Goal: Information Seeking & Learning: Check status

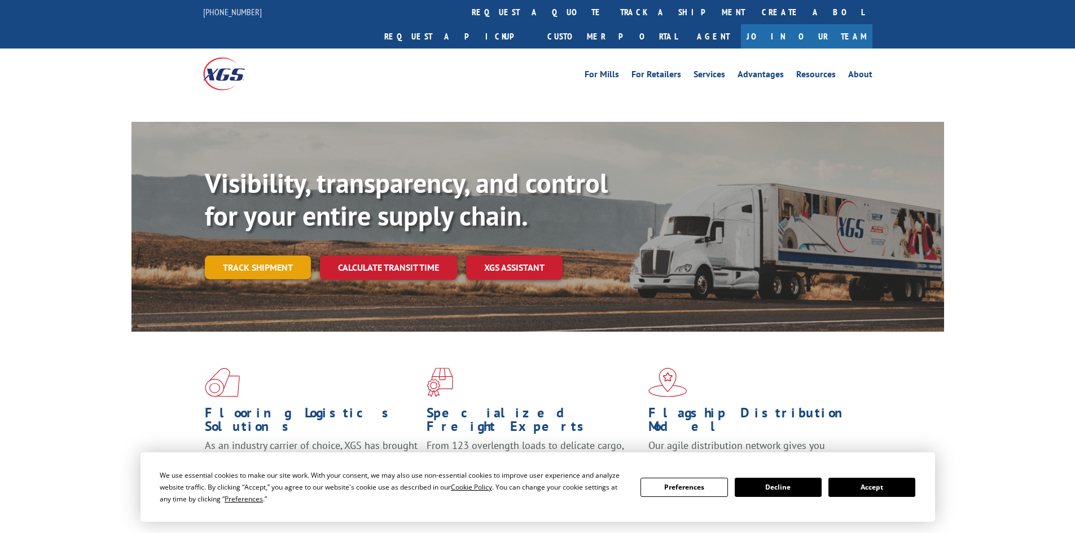
click at [243, 256] on link "Track shipment" at bounding box center [258, 268] width 106 height 24
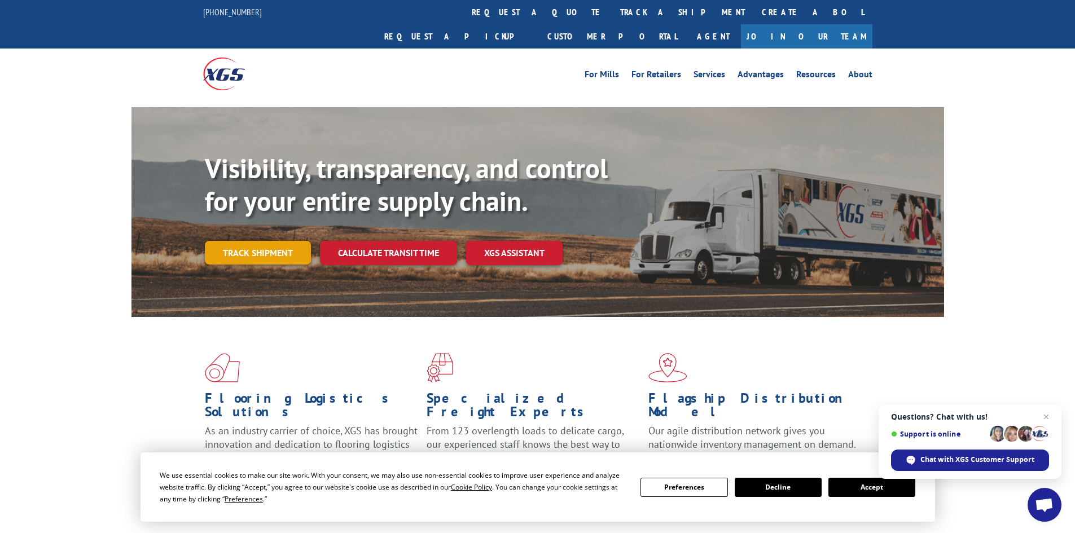
click at [237, 241] on link "Track shipment" at bounding box center [258, 253] width 106 height 24
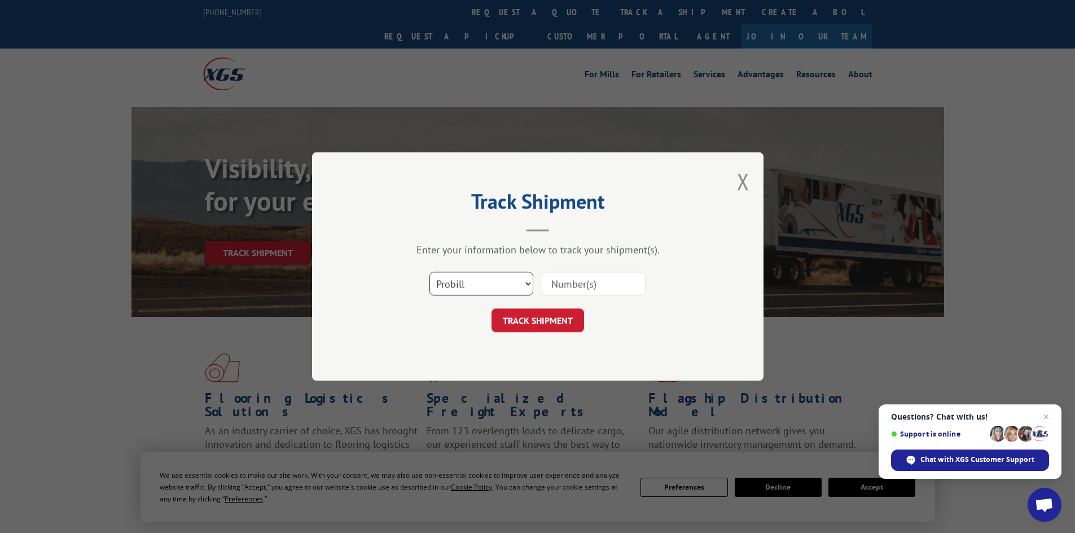
click at [524, 283] on select "Select category... Probill BOL PO" at bounding box center [481, 284] width 104 height 24
select select "po"
click at [429, 272] on select "Select category... Probill BOL PO" at bounding box center [481, 284] width 104 height 24
click at [569, 281] on input at bounding box center [594, 284] width 104 height 24
type input "98512939"
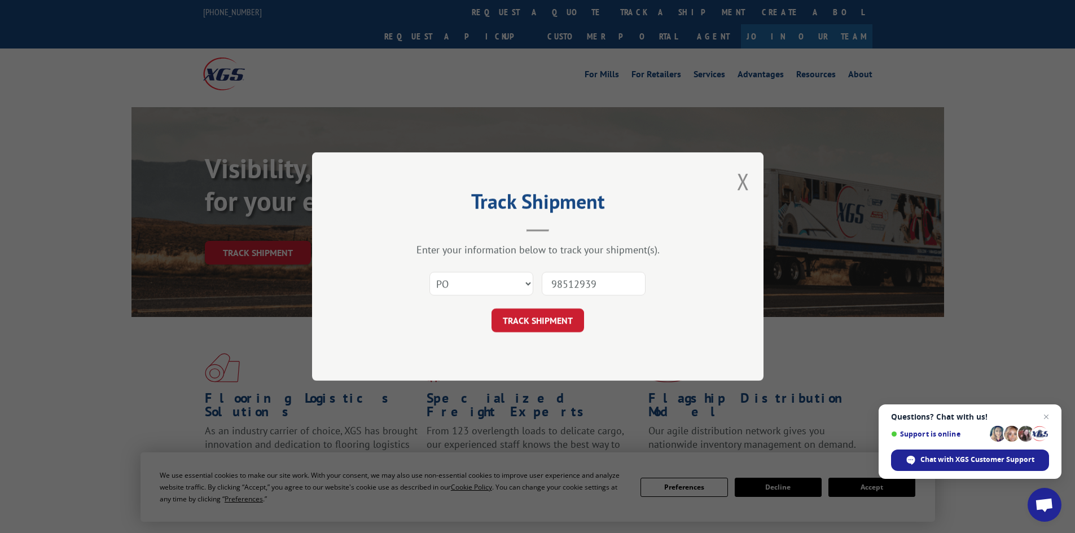
click button "TRACK SHIPMENT" at bounding box center [537, 321] width 93 height 24
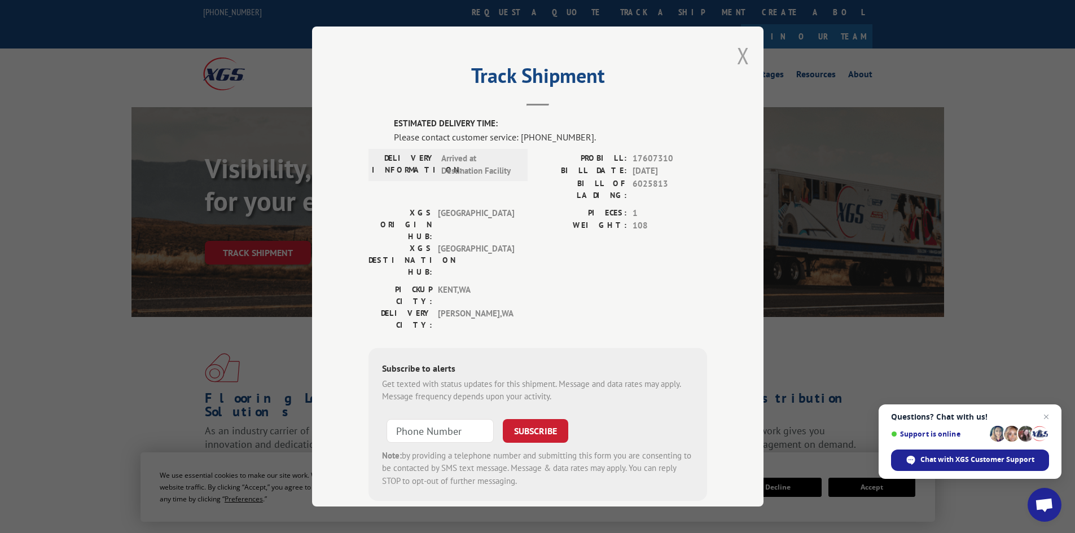
click at [737, 55] on button "Close modal" at bounding box center [743, 56] width 12 height 30
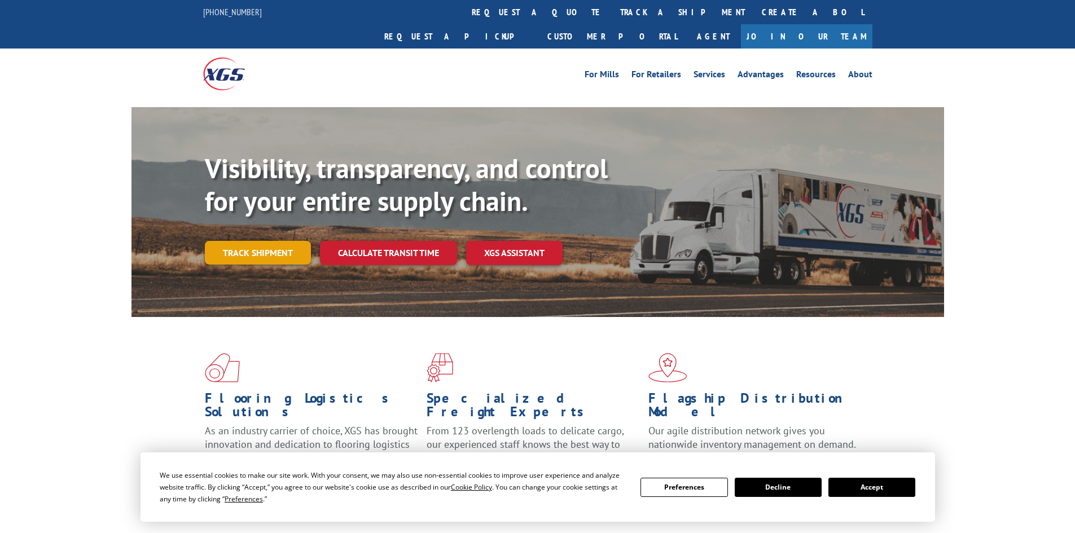
click at [263, 241] on link "Track shipment" at bounding box center [258, 253] width 106 height 24
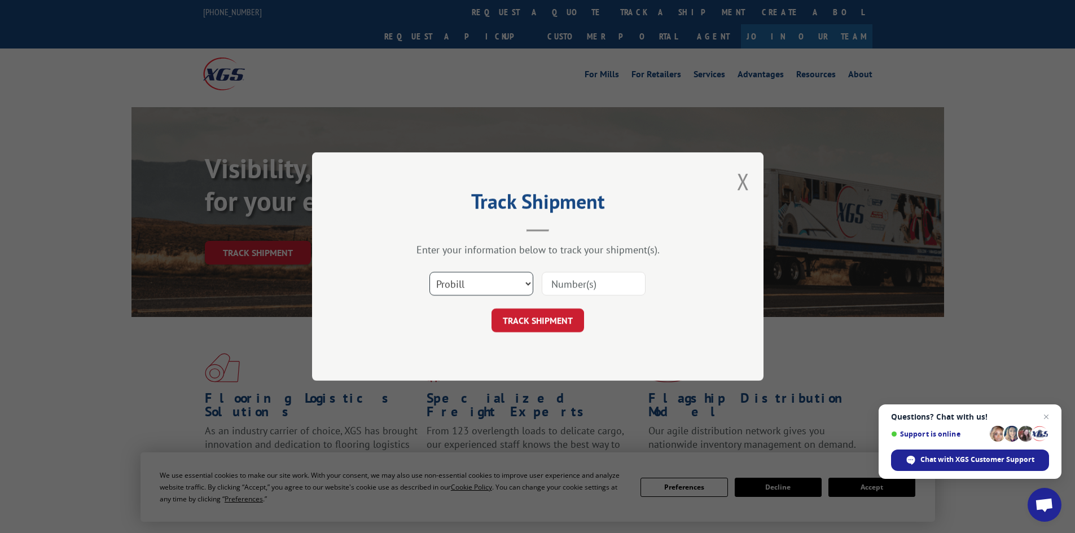
click at [469, 280] on select "Select category... Probill BOL PO" at bounding box center [481, 284] width 104 height 24
select select "po"
click at [429, 272] on select "Select category... Probill BOL PO" at bounding box center [481, 284] width 104 height 24
click at [557, 284] on input at bounding box center [594, 284] width 104 height 24
type input "98512824"
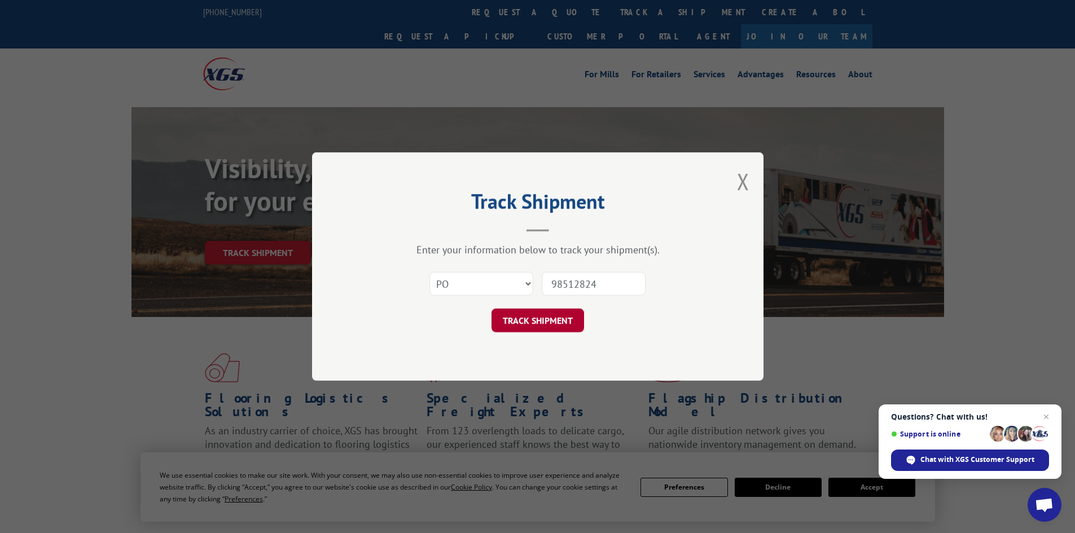
click at [547, 318] on button "TRACK SHIPMENT" at bounding box center [537, 321] width 93 height 24
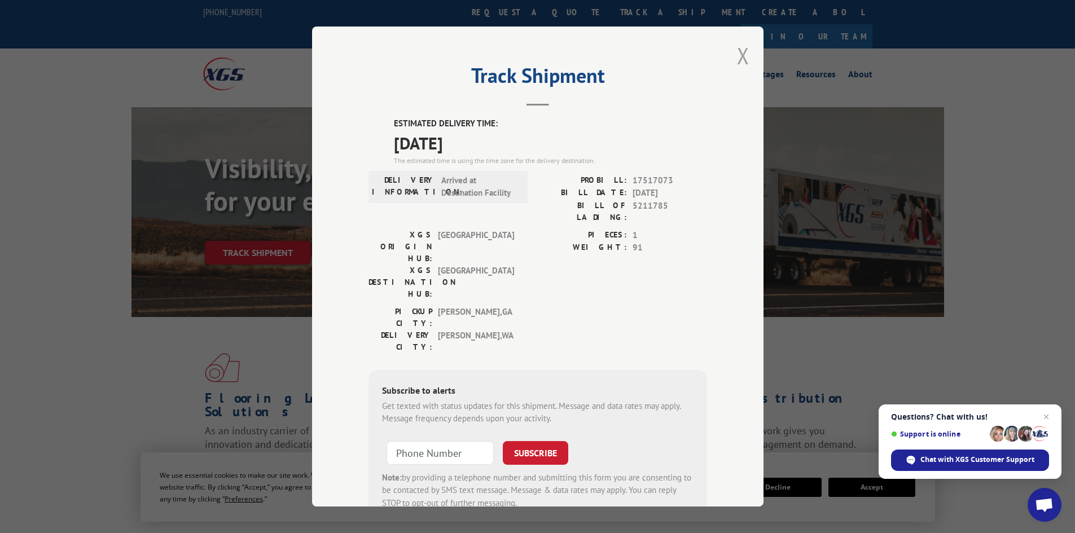
click at [737, 51] on button "Close modal" at bounding box center [743, 56] width 12 height 30
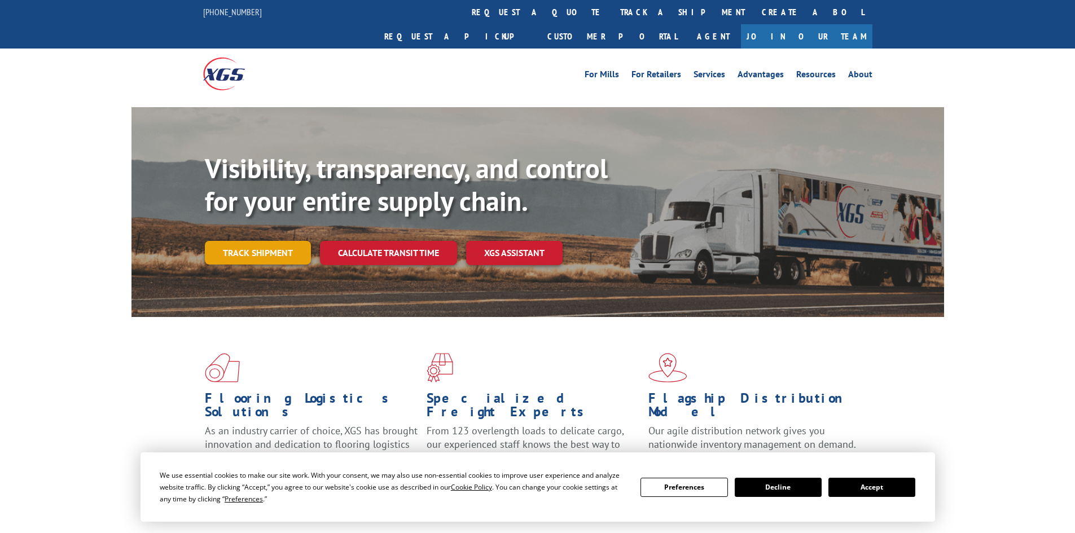
click at [247, 241] on link "Track shipment" at bounding box center [258, 253] width 106 height 24
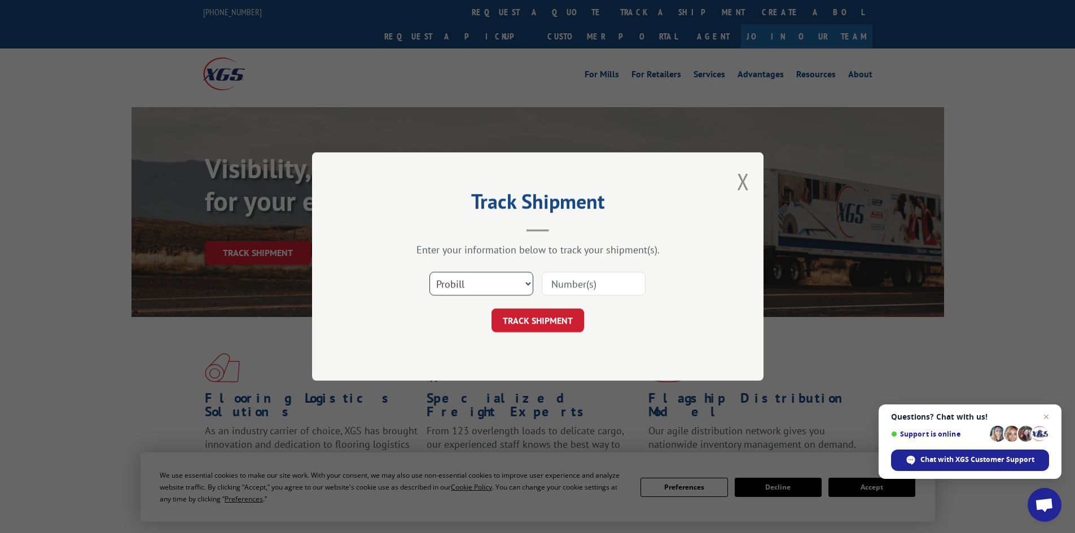
click at [443, 278] on select "Select category... Probill BOL PO" at bounding box center [481, 284] width 104 height 24
select select "po"
click at [429, 272] on select "Select category... Probill BOL PO" at bounding box center [481, 284] width 104 height 24
click at [573, 284] on input at bounding box center [594, 284] width 104 height 24
type input "98512599"
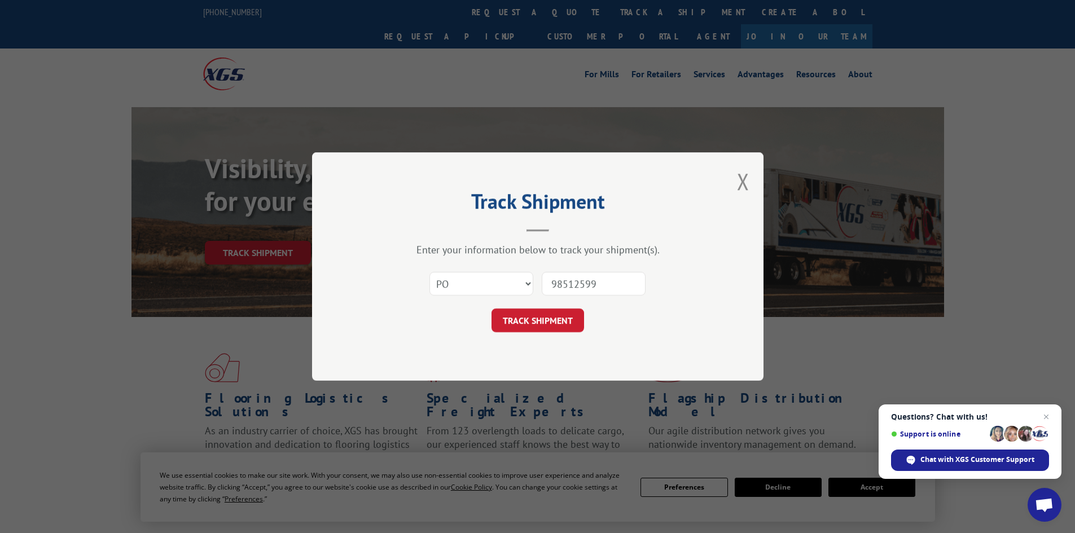
click at [491, 309] on button "TRACK SHIPMENT" at bounding box center [537, 321] width 93 height 24
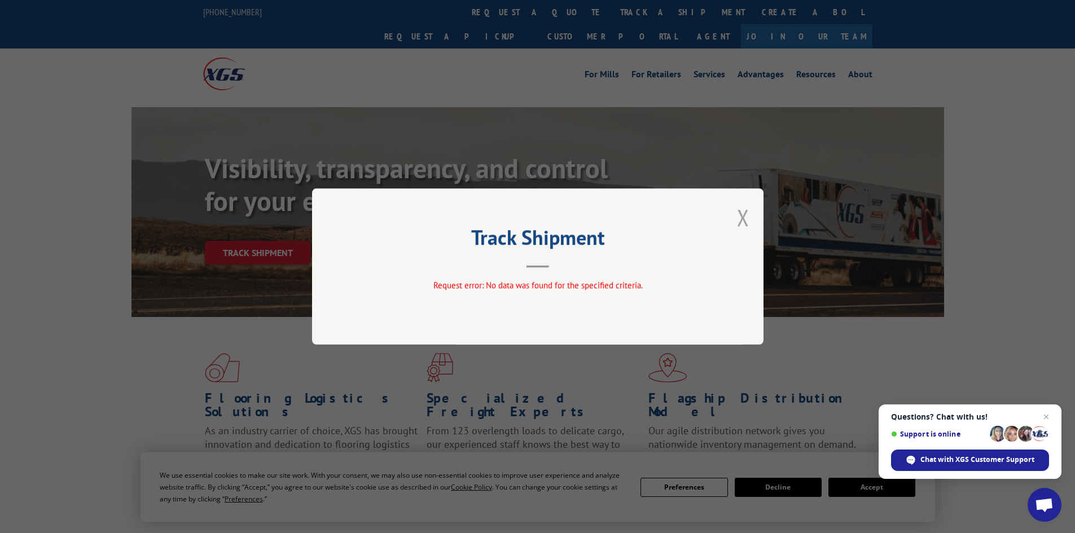
click at [737, 217] on button "Close modal" at bounding box center [743, 218] width 12 height 30
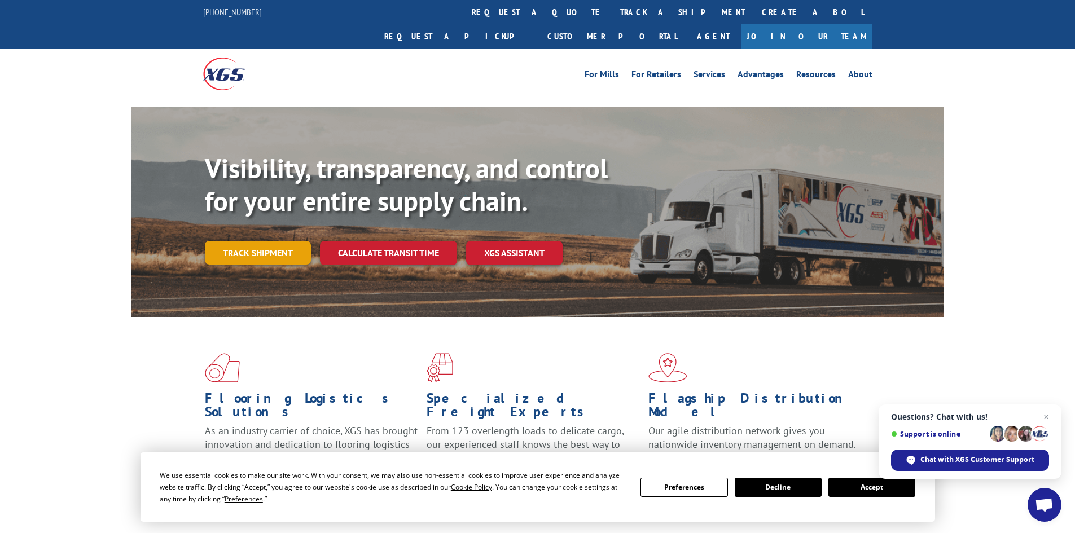
click at [250, 241] on link "Track shipment" at bounding box center [258, 253] width 106 height 24
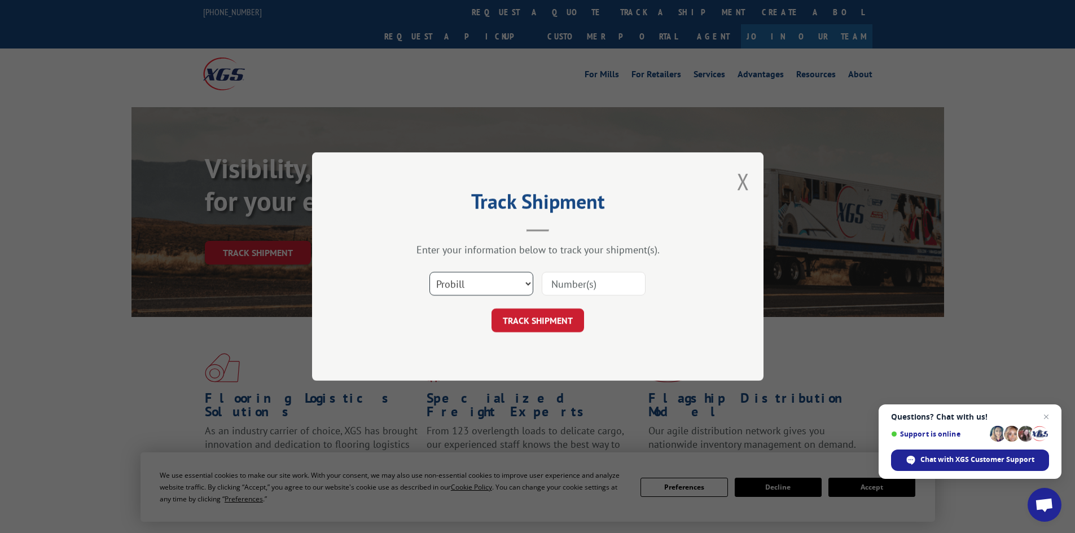
click at [499, 283] on select "Select category... Probill BOL PO" at bounding box center [481, 284] width 104 height 24
select select "po"
click at [429, 272] on select "Select category... Probill BOL PO" at bounding box center [481, 284] width 104 height 24
click at [591, 275] on input at bounding box center [594, 284] width 104 height 24
type input "98512599"
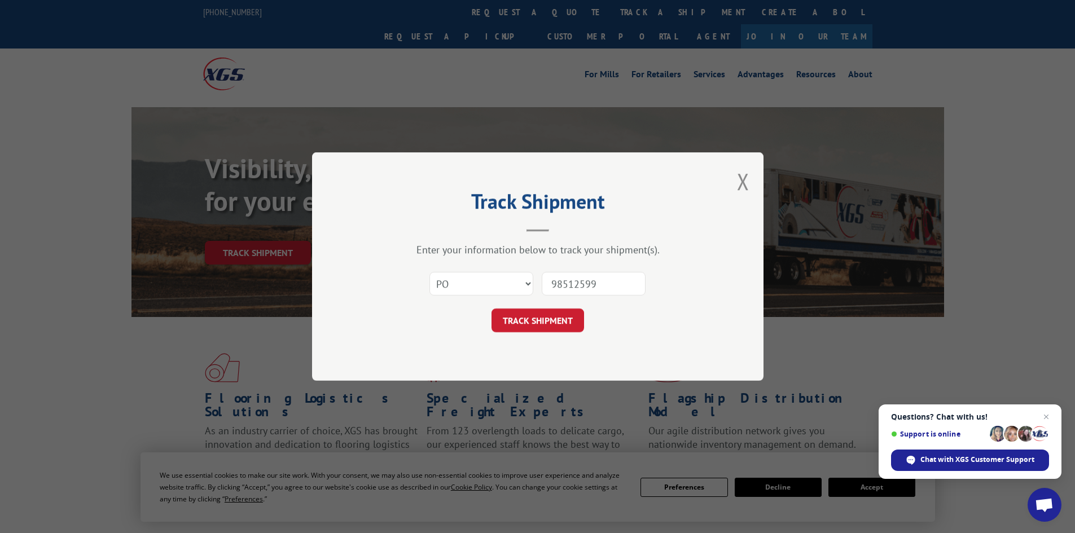
click at [491, 309] on button "TRACK SHIPMENT" at bounding box center [537, 321] width 93 height 24
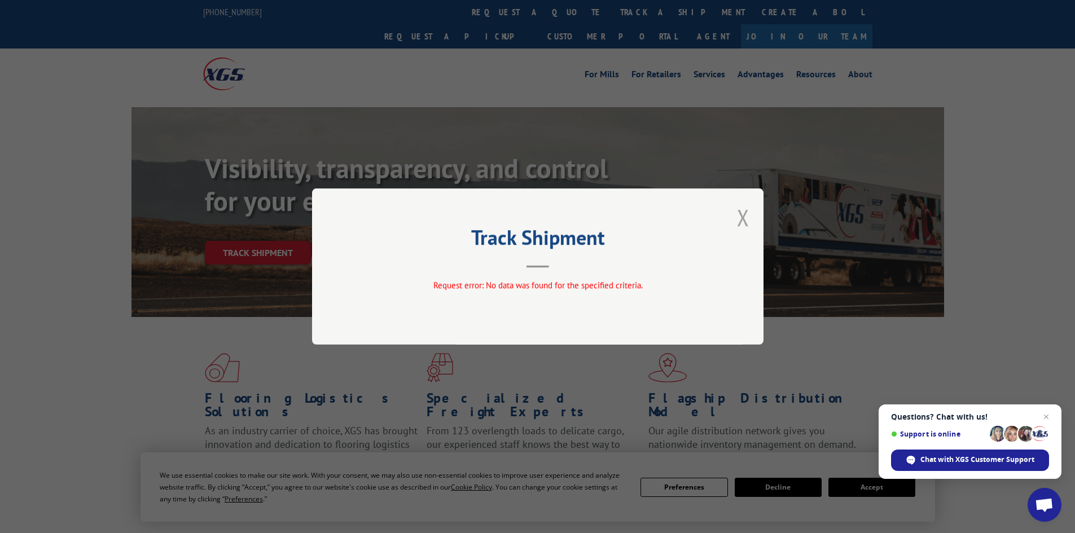
click at [738, 212] on button "Close modal" at bounding box center [743, 218] width 12 height 30
